Goal: Navigation & Orientation: Find specific page/section

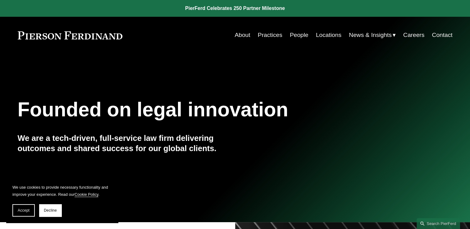
click at [246, 36] on link "About" at bounding box center [243, 35] width 16 height 12
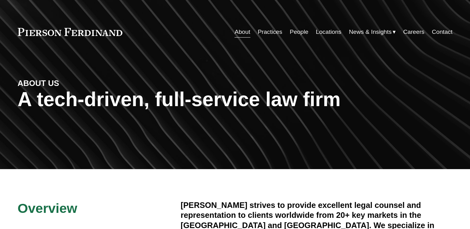
click at [246, 36] on link "About" at bounding box center [243, 32] width 16 height 12
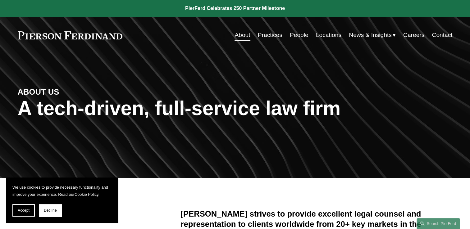
click at [296, 35] on link "People" at bounding box center [299, 35] width 19 height 12
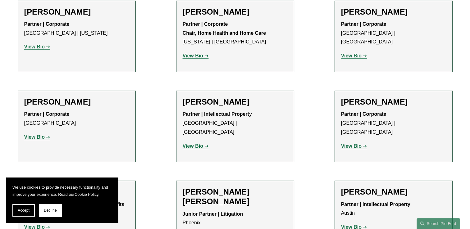
scroll to position [529, 0]
